Goal: Transaction & Acquisition: Purchase product/service

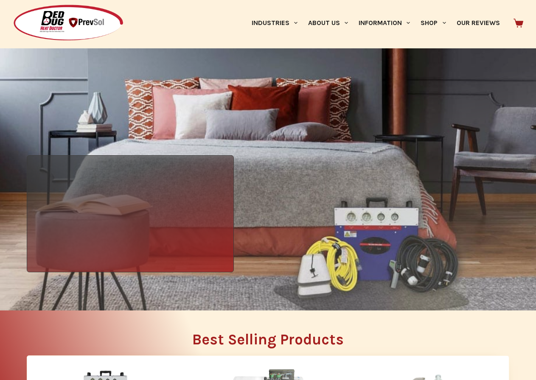
scroll to position [71, 0]
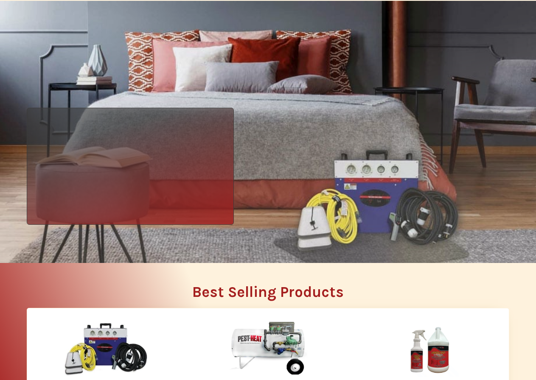
click at [0, 0] on link "Apartments" at bounding box center [0, 0] width 0 height 0
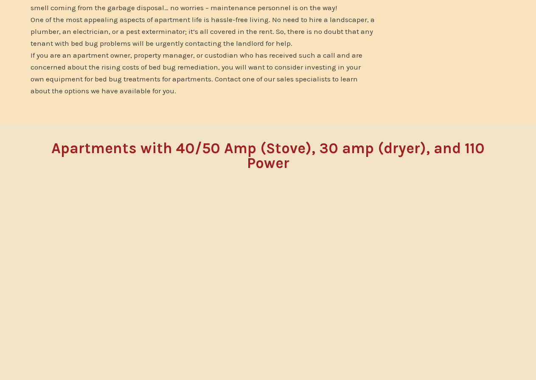
scroll to position [380, 0]
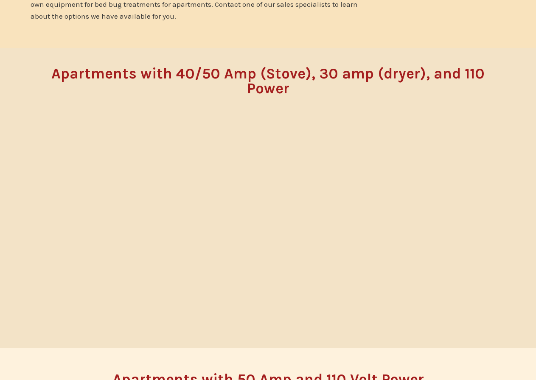
click at [0, 0] on link "Colleges and Universities" at bounding box center [0, 0] width 0 height 0
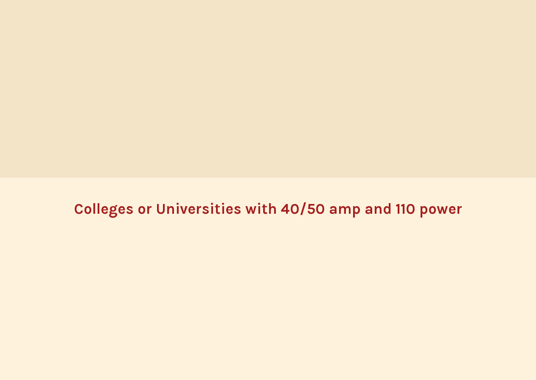
scroll to position [760, 0]
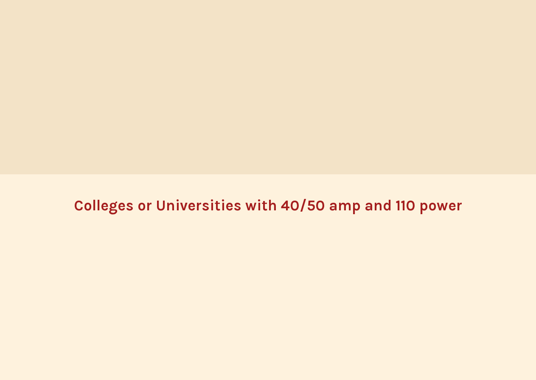
click at [0, 0] on link "Restorator Odor Elimination Package with S.O.S Cartridge" at bounding box center [0, 0] width 0 height 0
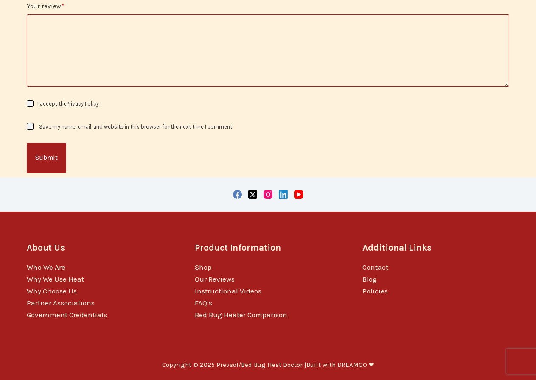
scroll to position [4298, 0]
click at [67, 107] on link "Privacy Policy" at bounding box center [83, 104] width 32 height 6
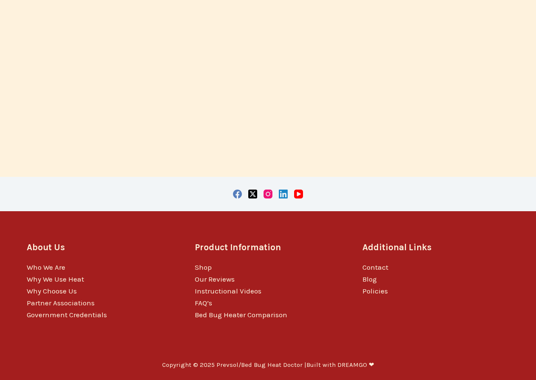
scroll to position [4369, 0]
